Goal: Understand process/instructions: Learn how to perform a task or action

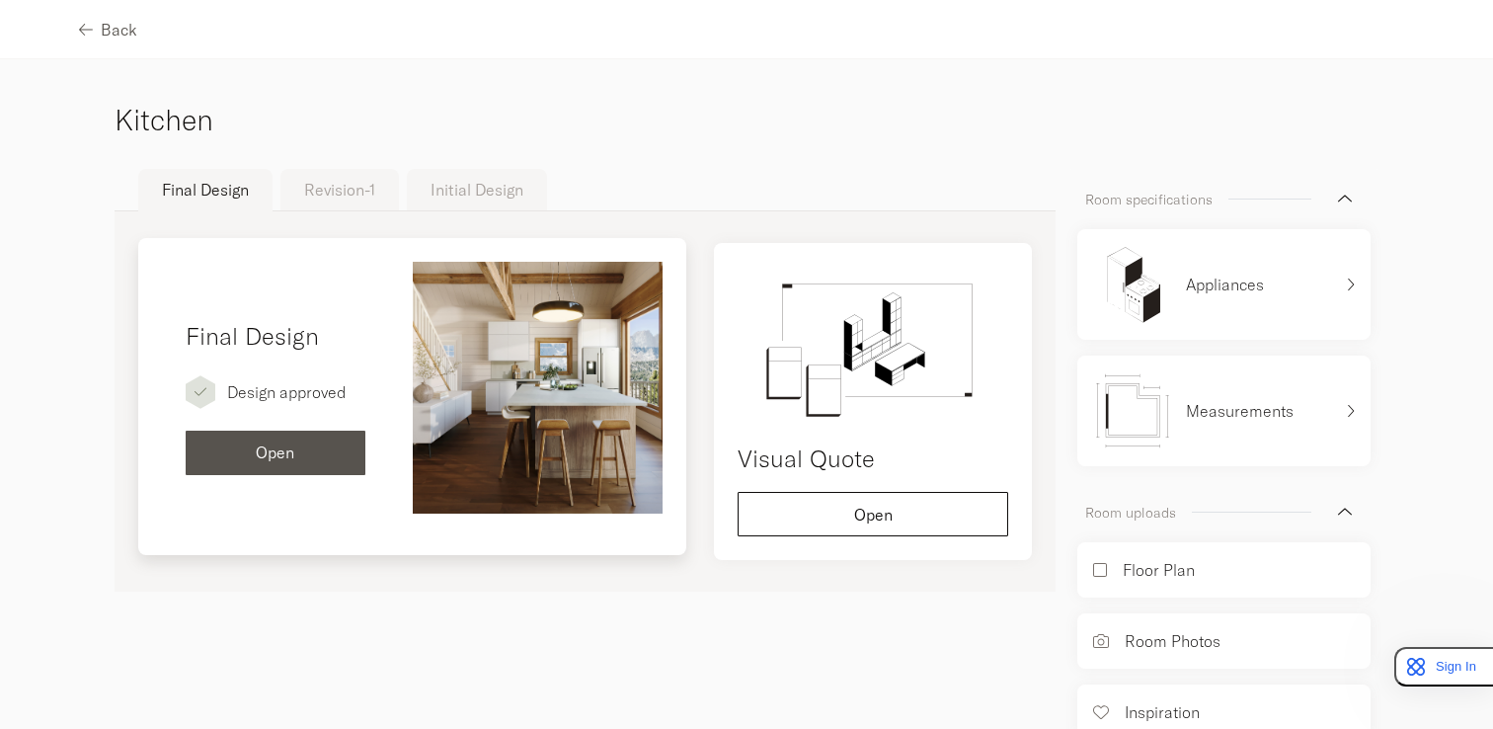
click at [229, 356] on div "Final Design Design approved Open" at bounding box center [275, 397] width 227 height 270
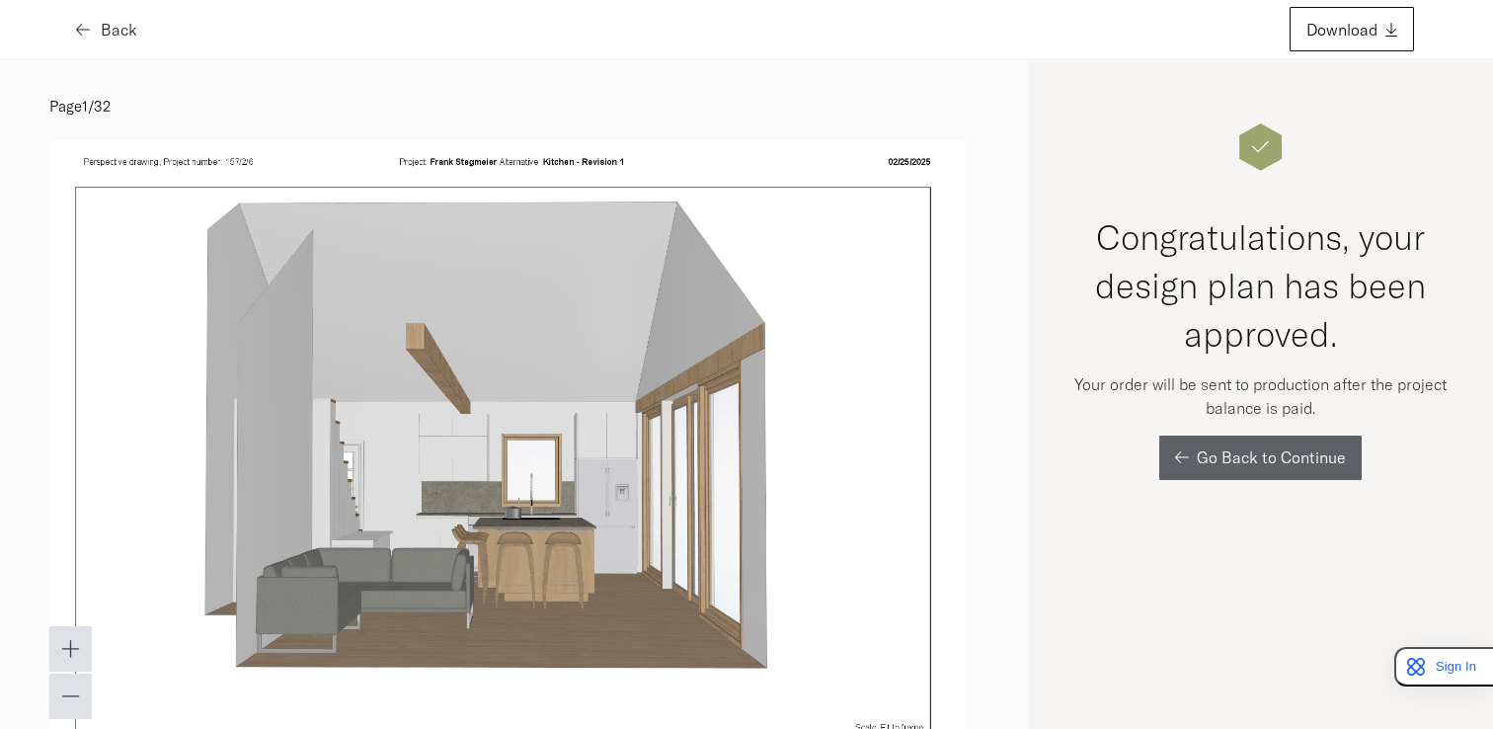
click at [101, 27] on span "Back" at bounding box center [119, 30] width 37 height 16
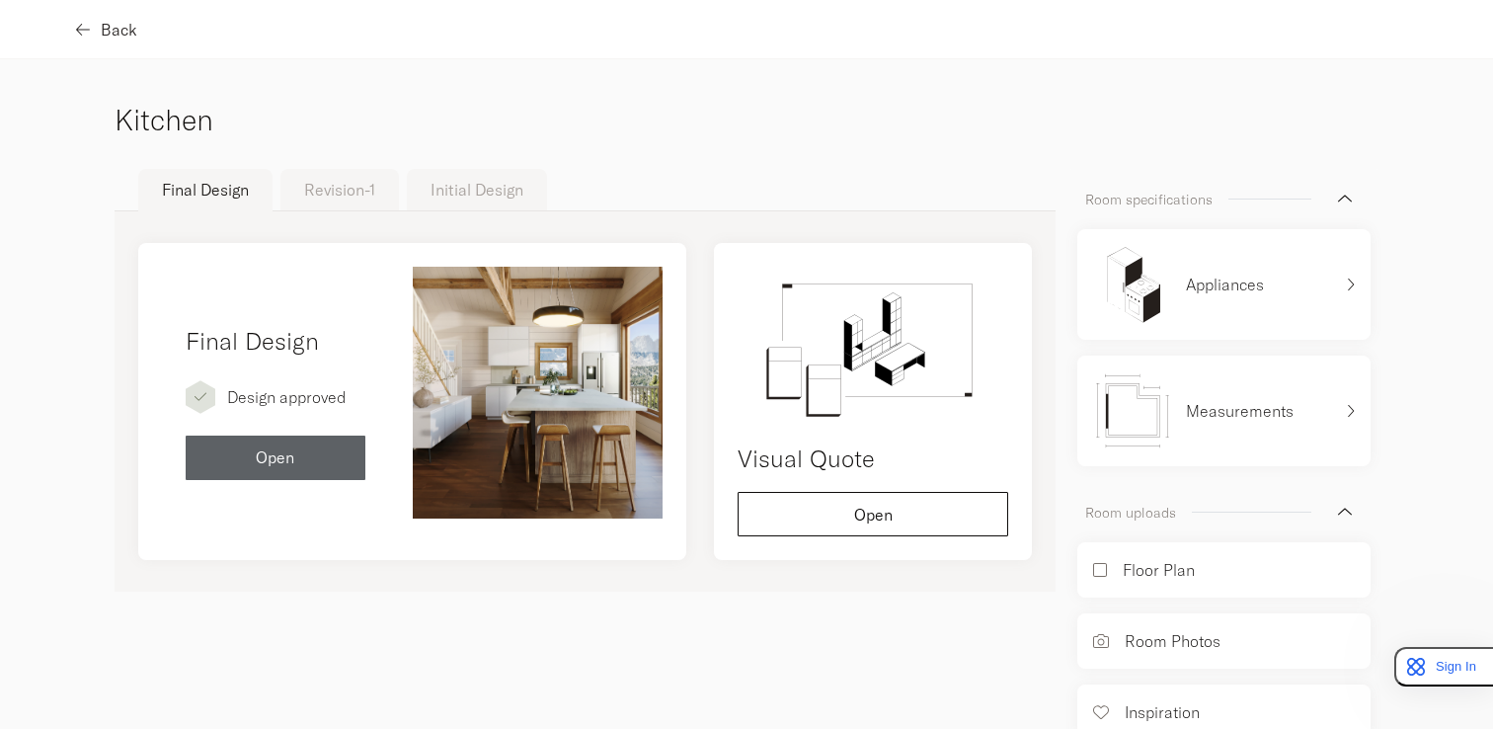
click at [98, 28] on div "Back" at bounding box center [108, 30] width 58 height 16
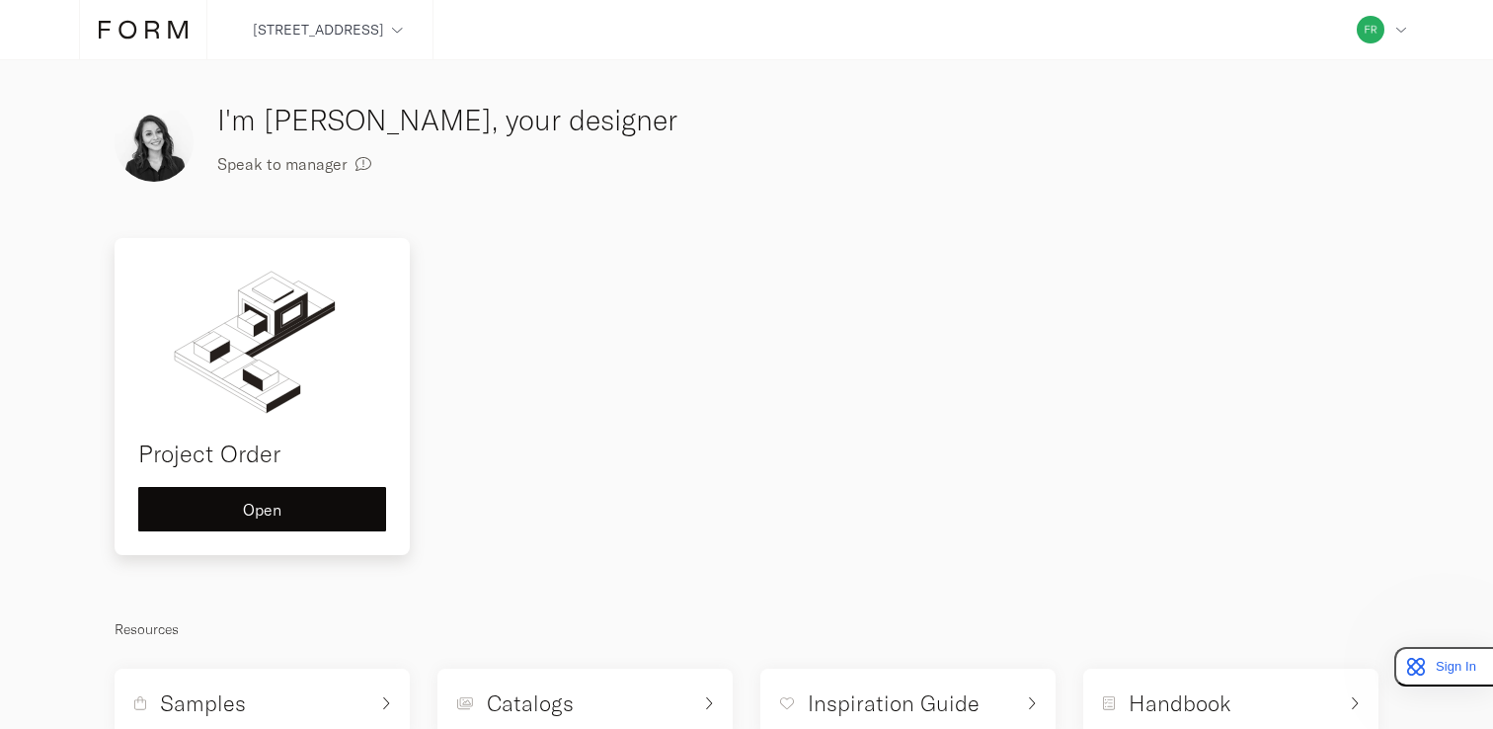
click at [247, 366] on img at bounding box center [262, 341] width 248 height 158
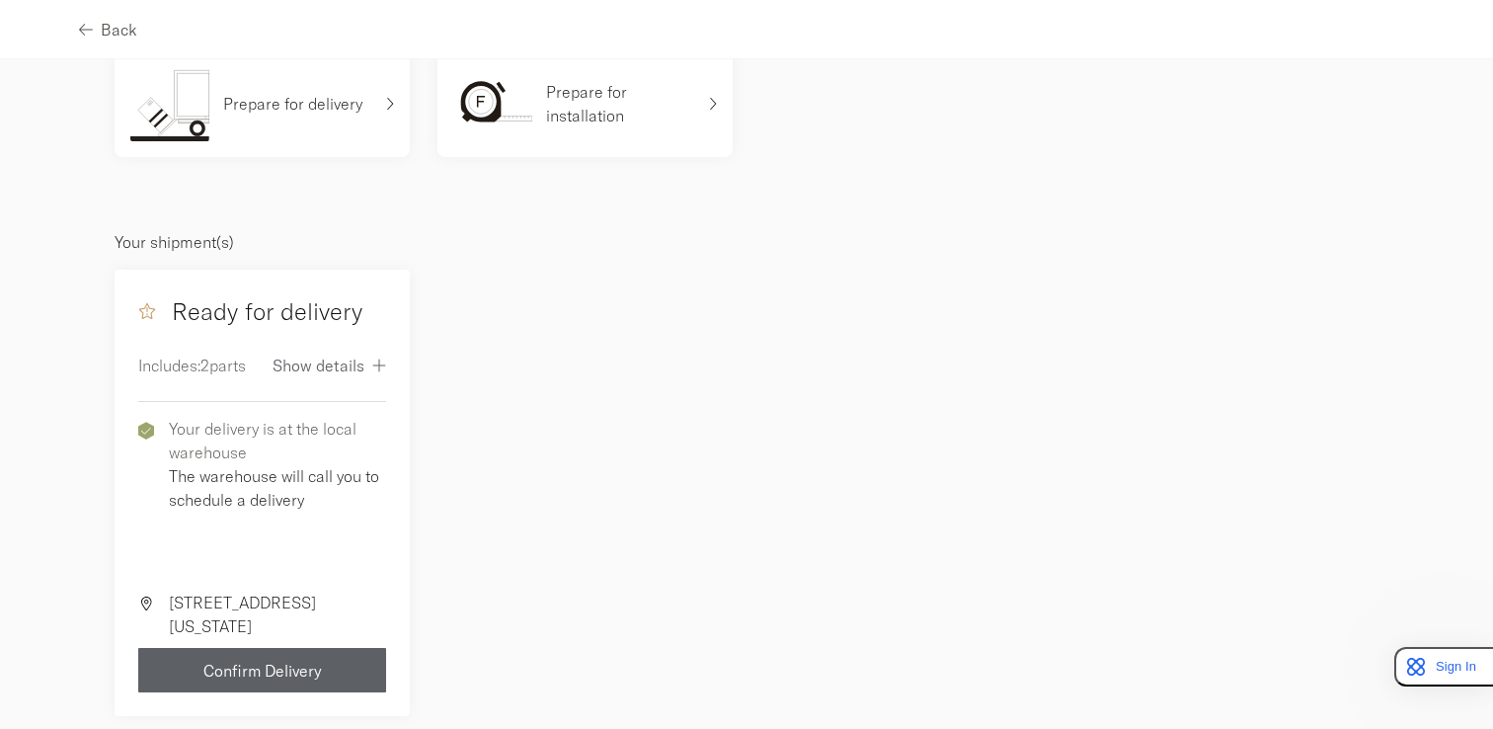
scroll to position [175, 0]
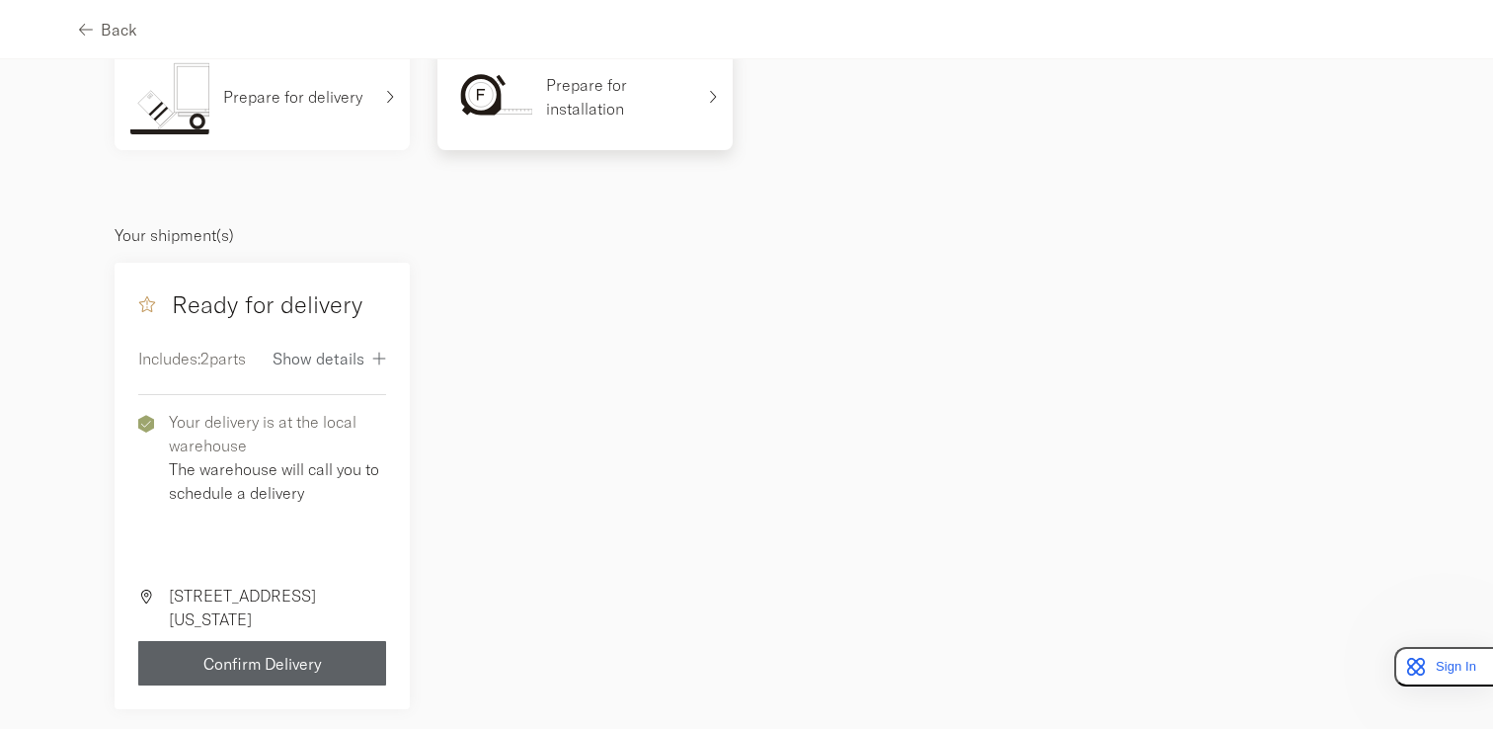
click at [548, 99] on p "Prepare for installation" at bounding box center [620, 96] width 148 height 47
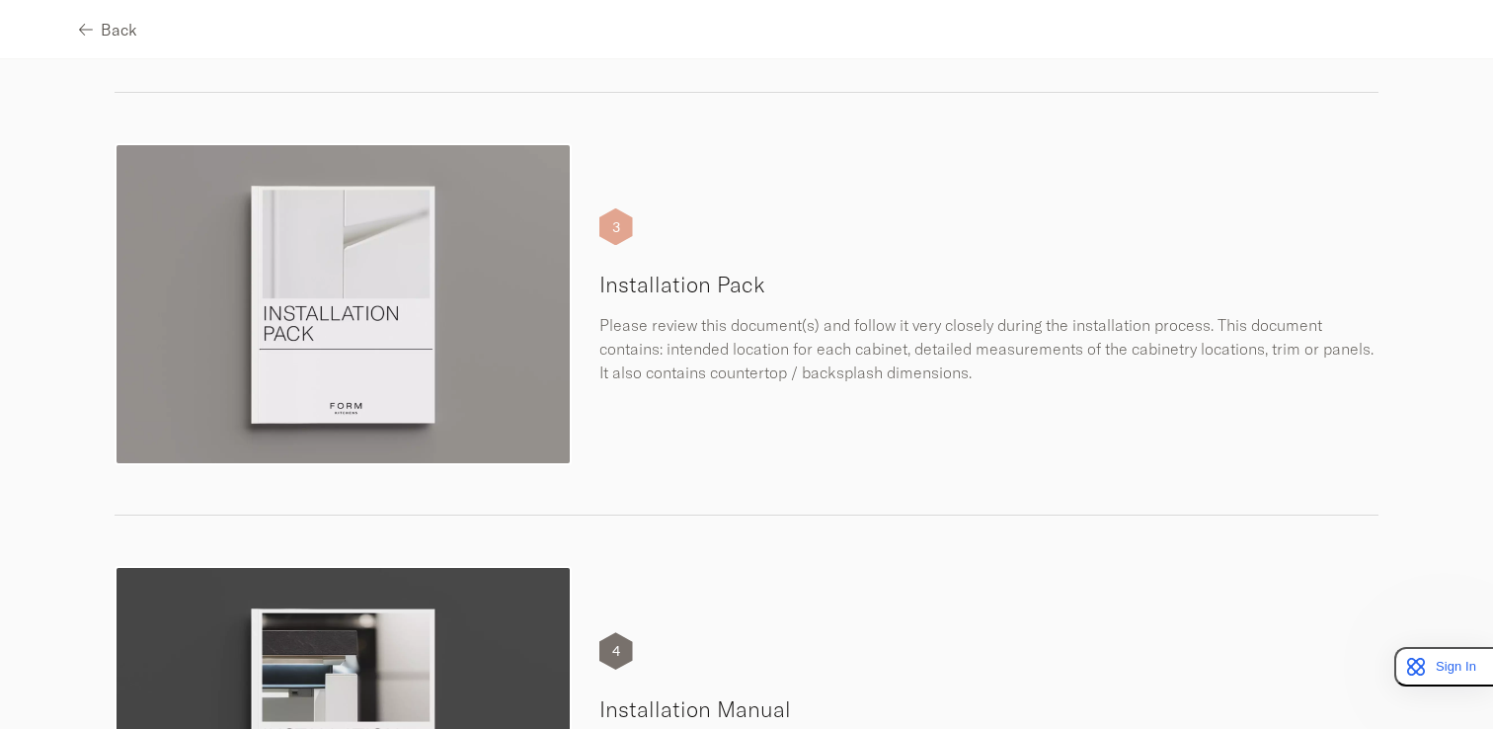
scroll to position [965, 0]
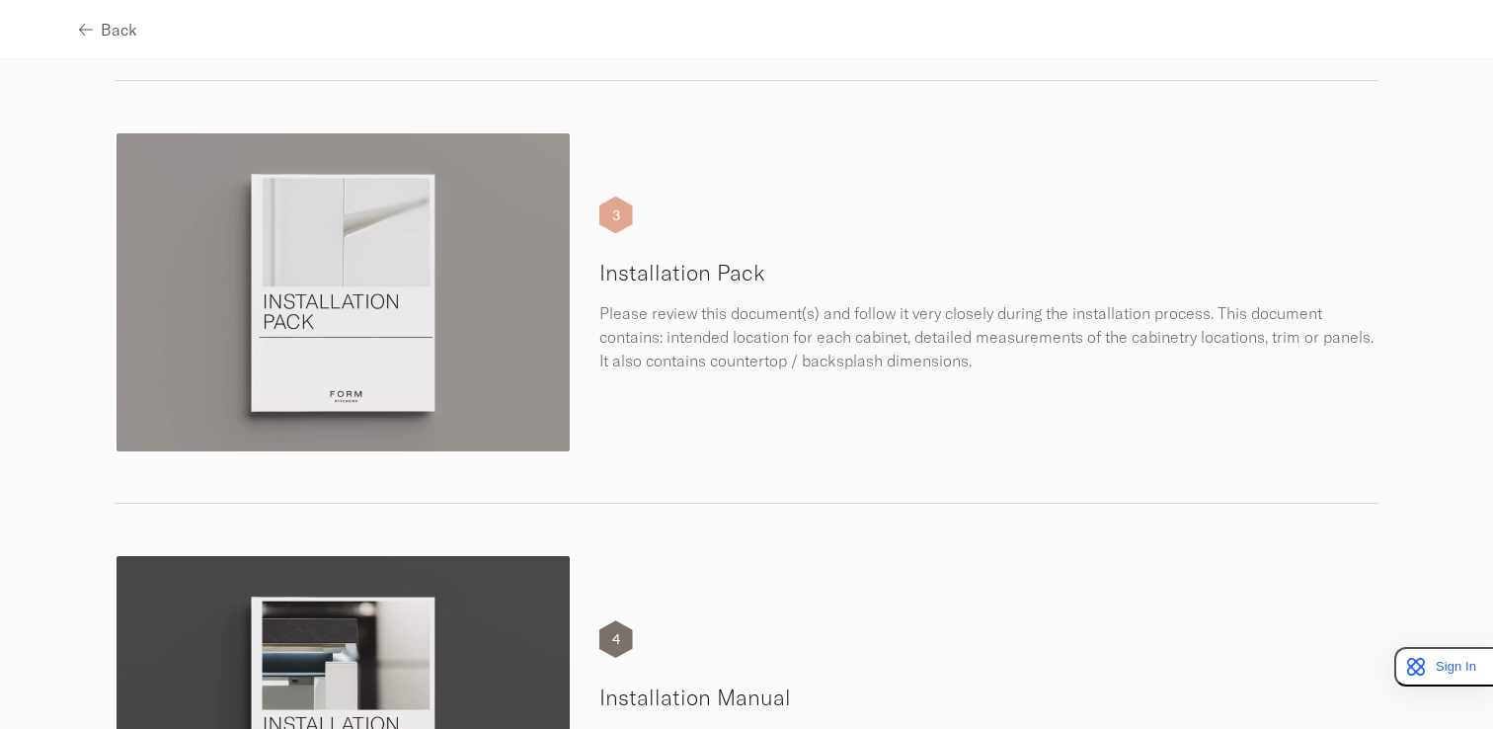
click at [636, 277] on h5 "Installation Pack" at bounding box center [989, 273] width 780 height 30
click at [353, 327] on img at bounding box center [343, 292] width 457 height 322
click at [668, 349] on p "Please review this document(s) and follow it very closely during the installati…" at bounding box center [989, 336] width 780 height 71
click at [717, 361] on p "Please review this document(s) and follow it very closely during the installati…" at bounding box center [989, 336] width 780 height 71
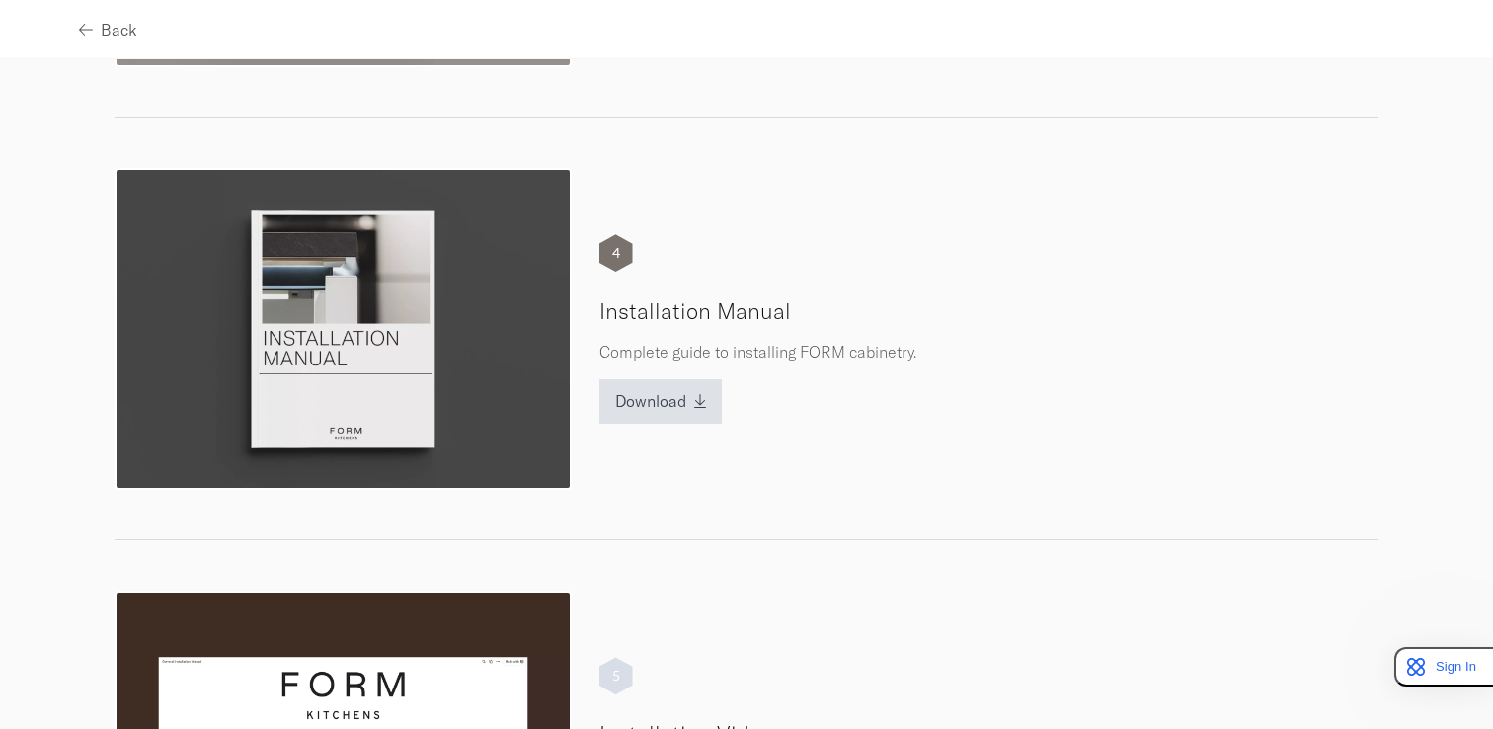
scroll to position [1357, 0]
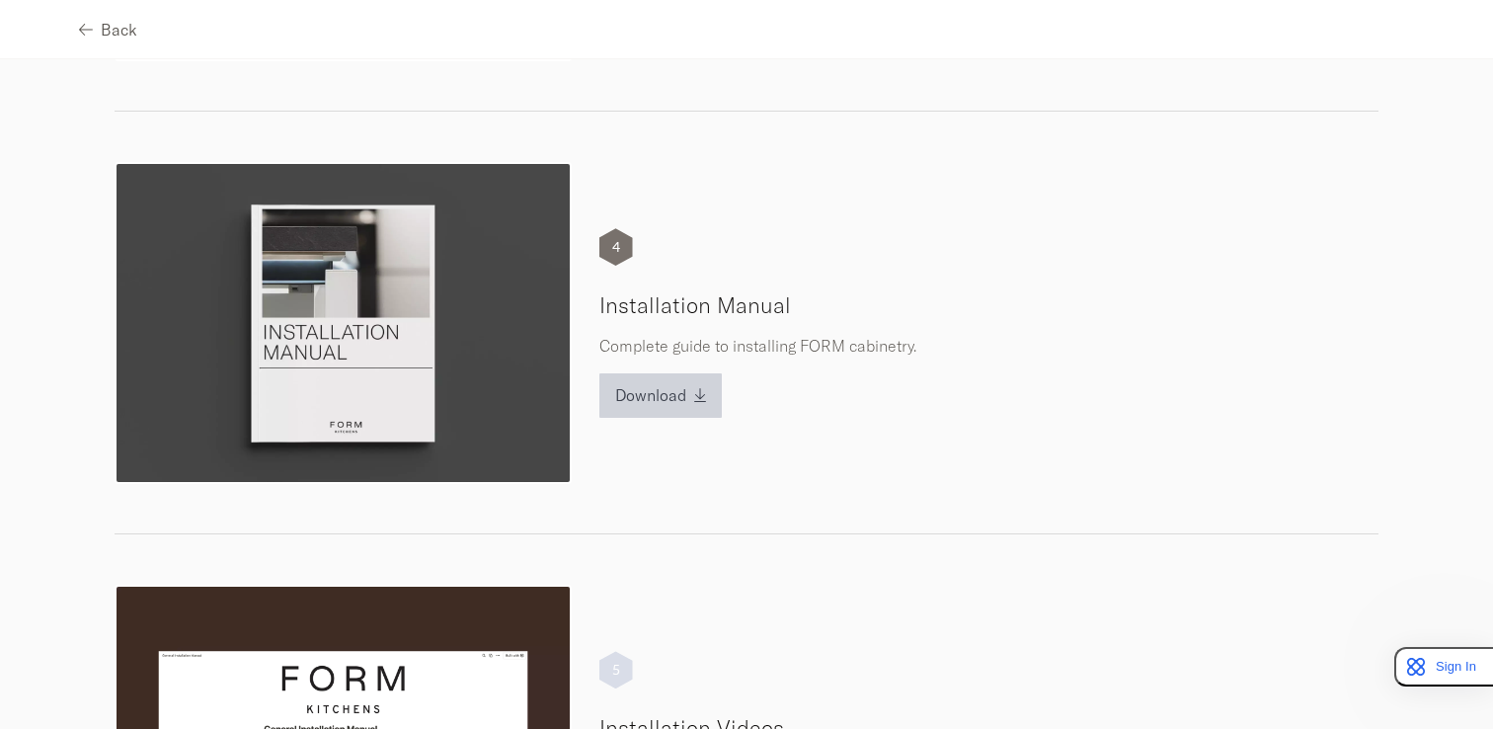
click at [652, 393] on span "Download" at bounding box center [650, 395] width 71 height 16
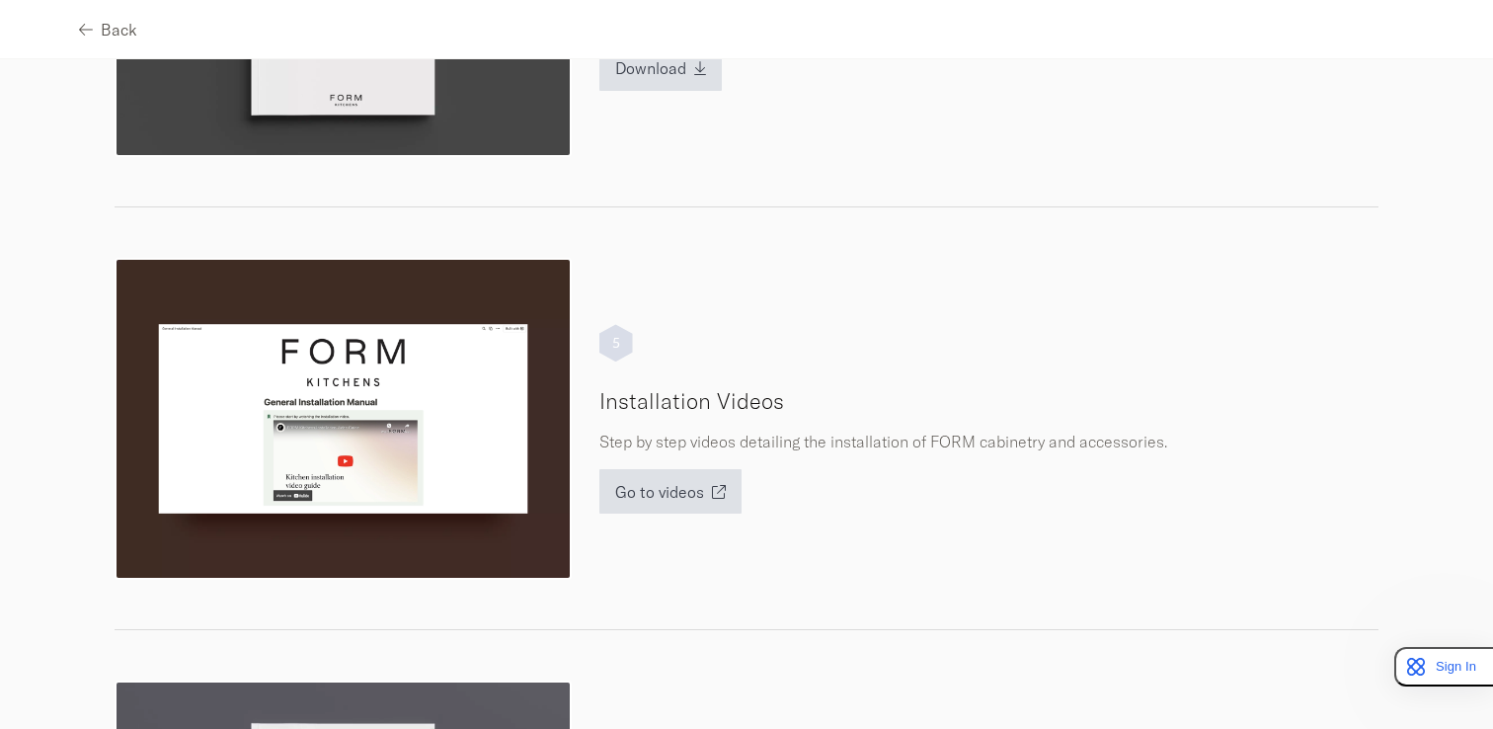
scroll to position [1722, 0]
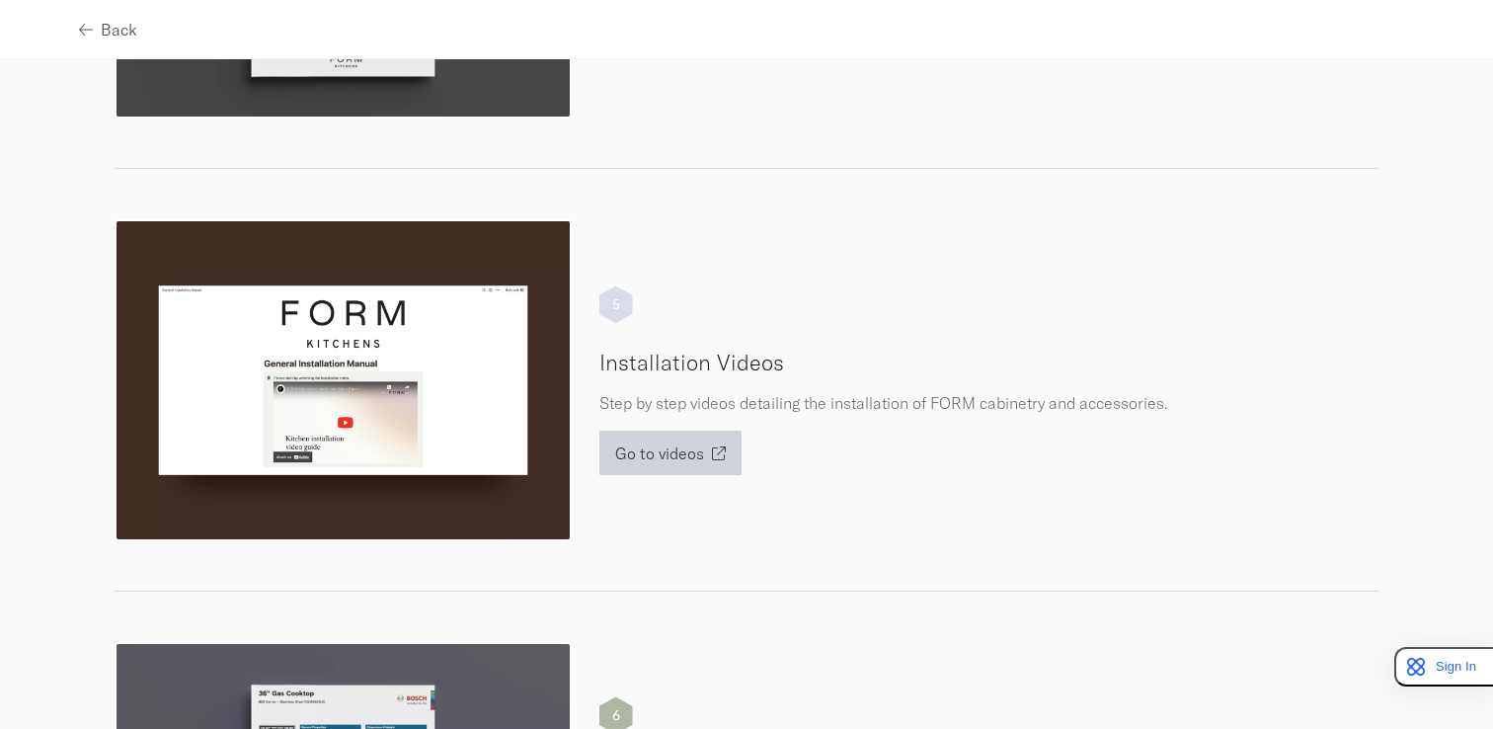
click at [635, 439] on button "Go to videos" at bounding box center [670, 452] width 142 height 44
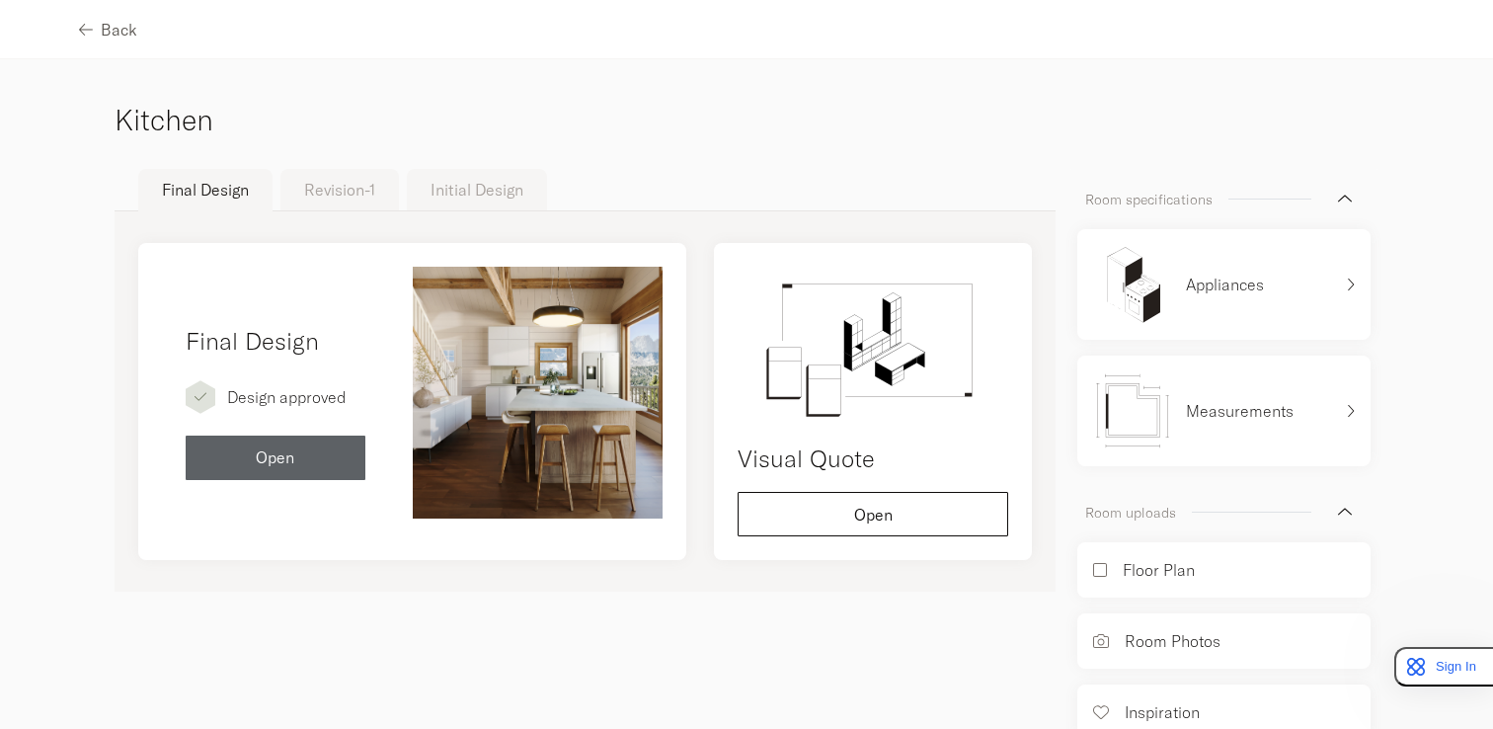
click at [456, 188] on button "Initial Design" at bounding box center [477, 189] width 140 height 41
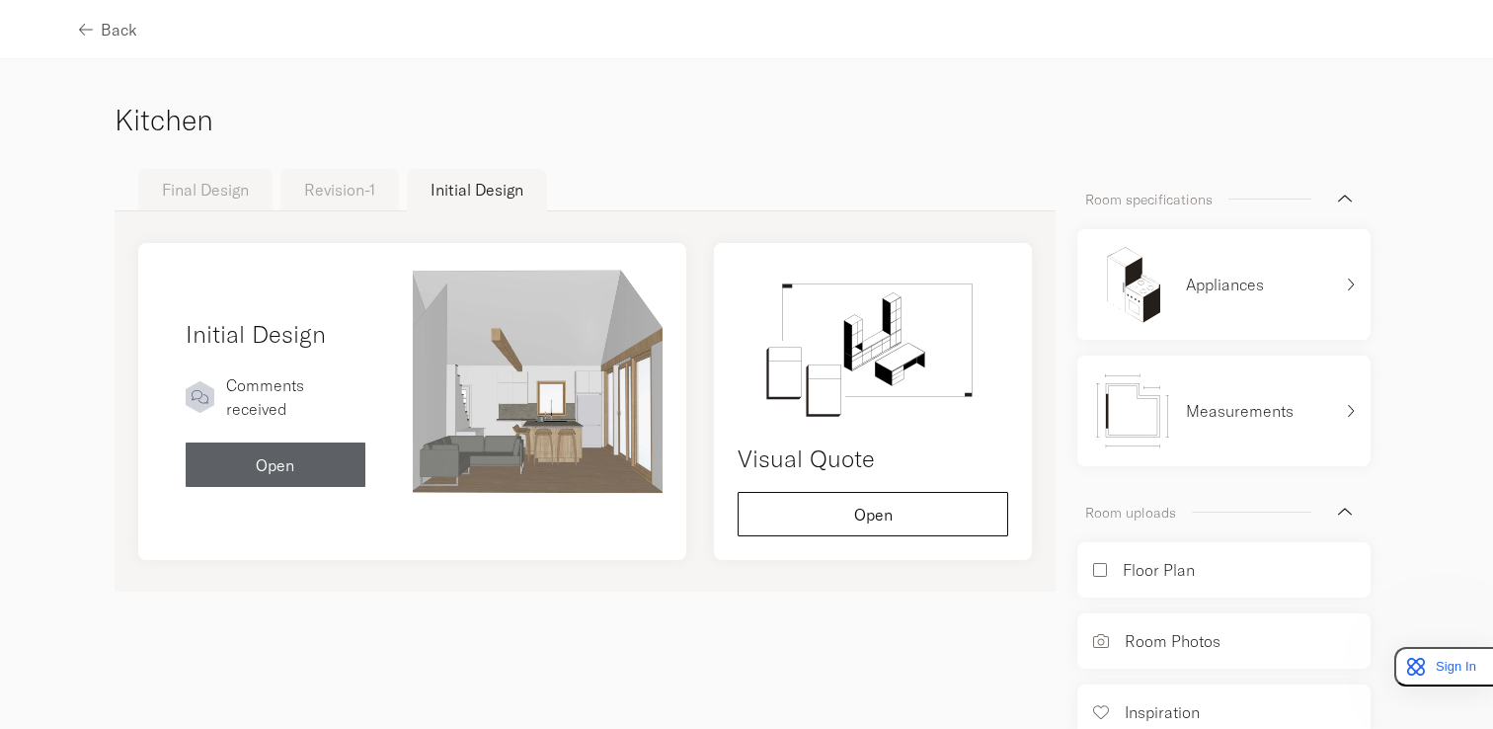
click at [308, 191] on button "Revision-1" at bounding box center [339, 189] width 118 height 41
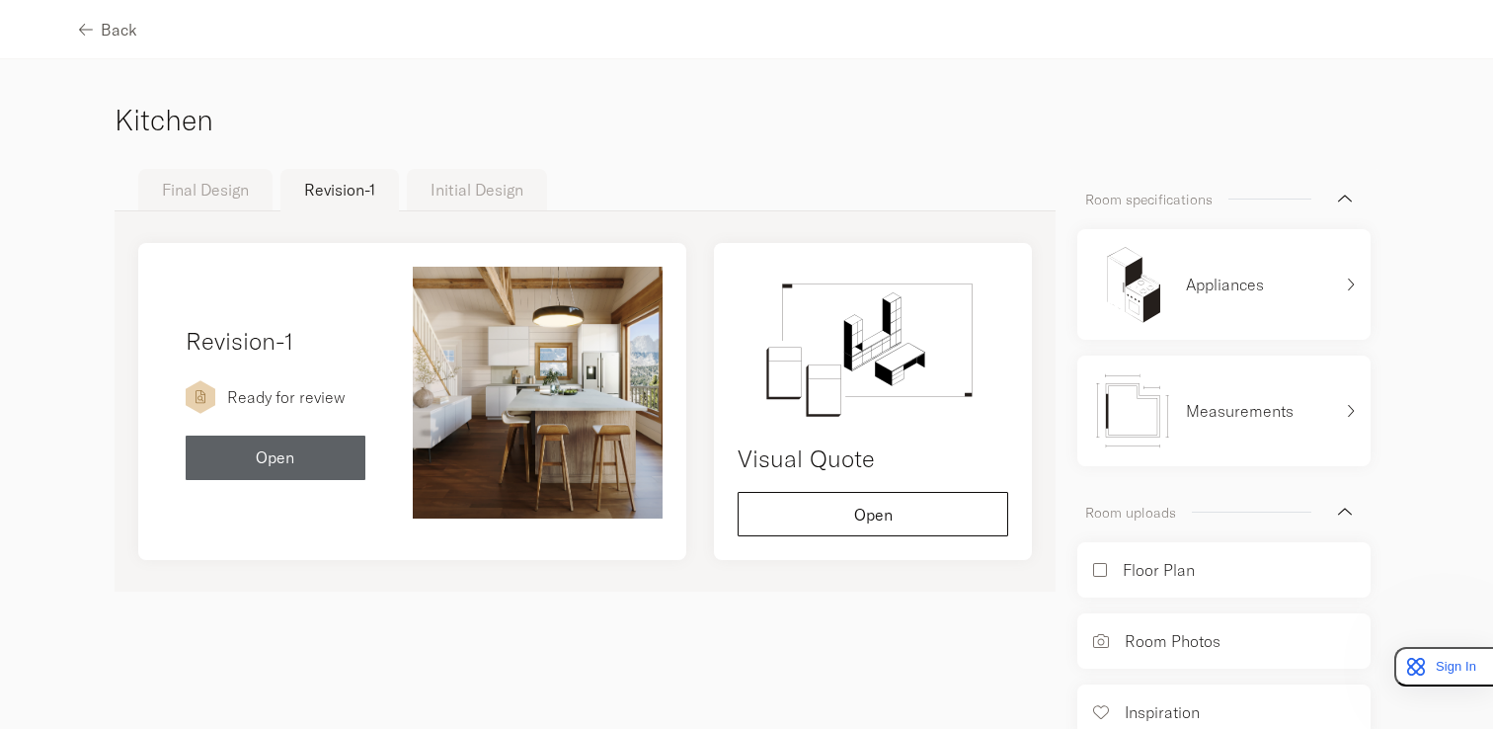
click at [232, 200] on button "Final Design" at bounding box center [205, 189] width 134 height 41
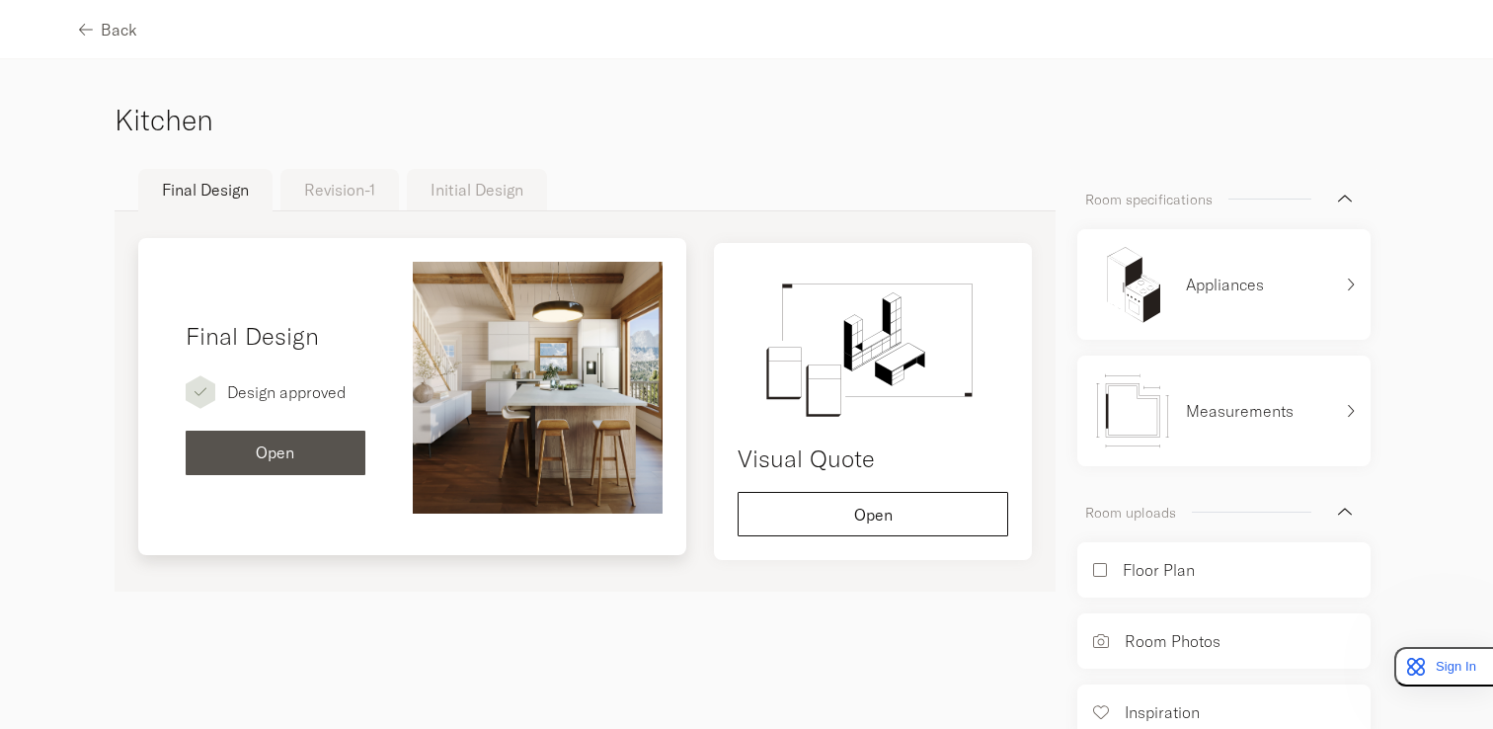
click at [317, 451] on div "Open" at bounding box center [275, 452] width 148 height 16
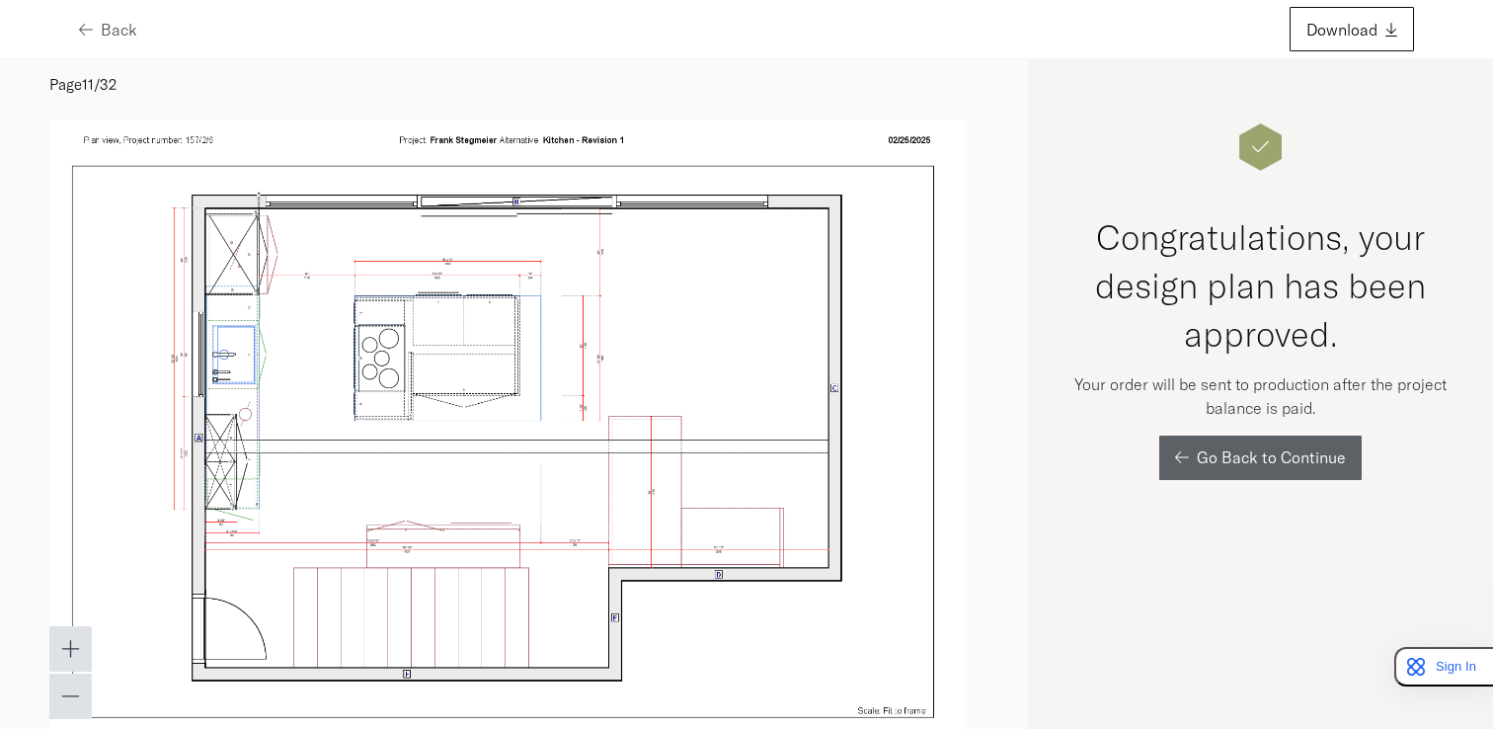
scroll to position [7113, 0]
click at [1321, 38] on span "Download" at bounding box center [1341, 30] width 71 height 16
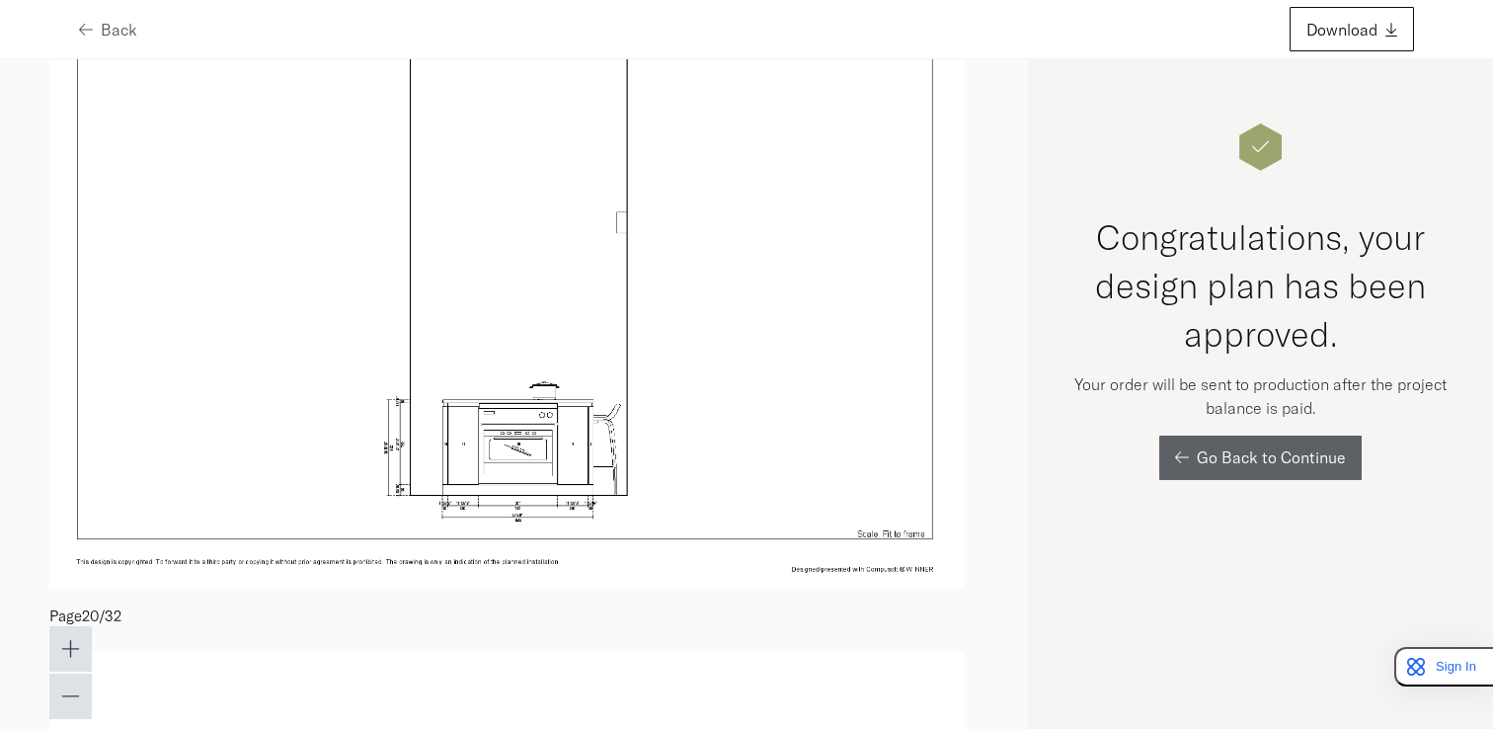
scroll to position [12998, 0]
